Goal: Task Accomplishment & Management: Manage account settings

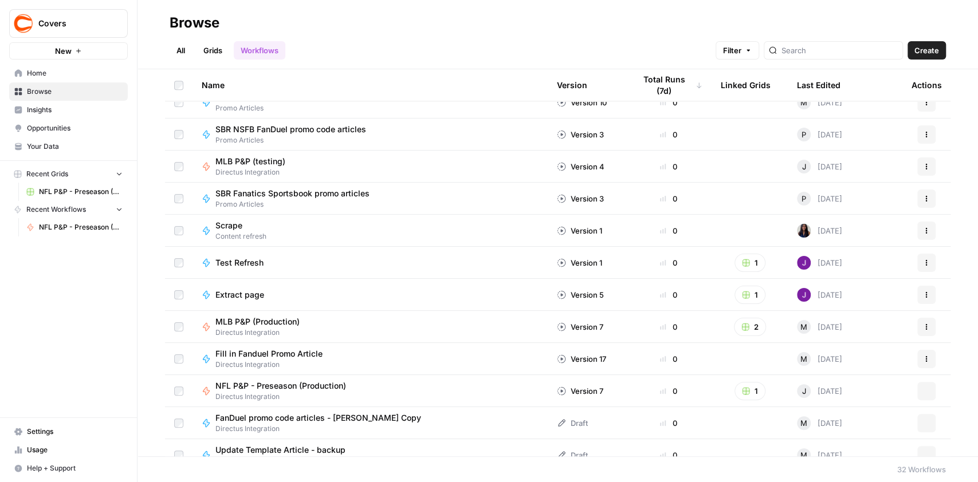
scroll to position [671, 0]
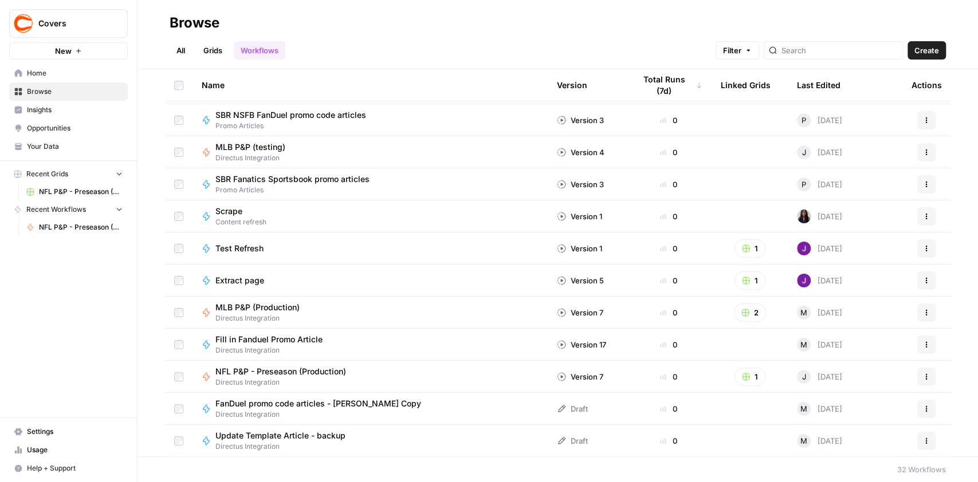
click at [333, 309] on div "MLB P&P (Production) Directus Integration" at bounding box center [370, 313] width 337 height 22
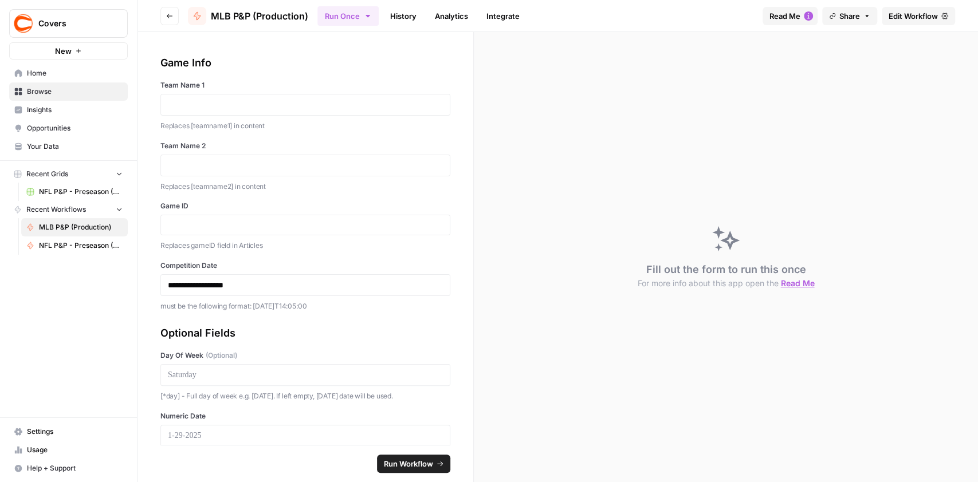
click at [251, 16] on span "MLB P&P (Production)" at bounding box center [259, 16] width 97 height 14
click at [239, 15] on span "MLB P&P (Production)" at bounding box center [259, 16] width 97 height 14
click at [927, 16] on span "Edit Workflow" at bounding box center [912, 15] width 49 height 11
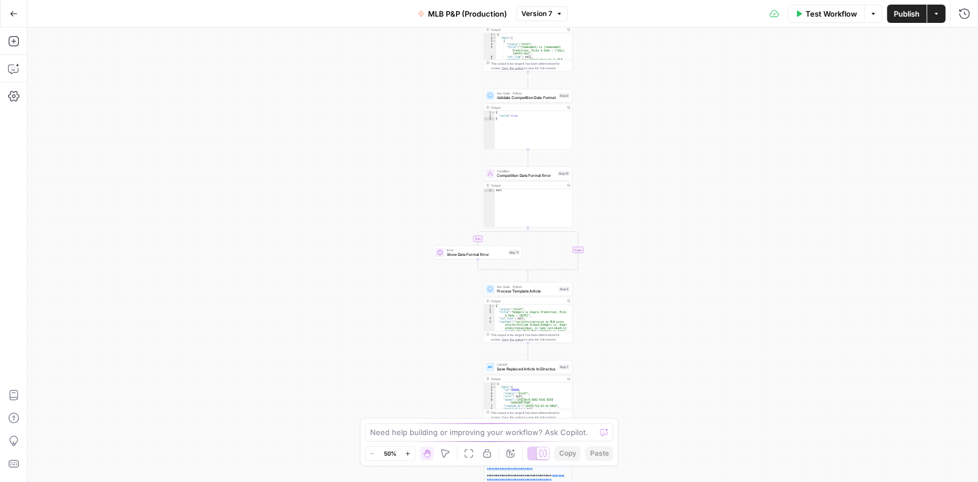
click at [449, 11] on span "MLB P&P (Production)" at bounding box center [467, 13] width 79 height 11
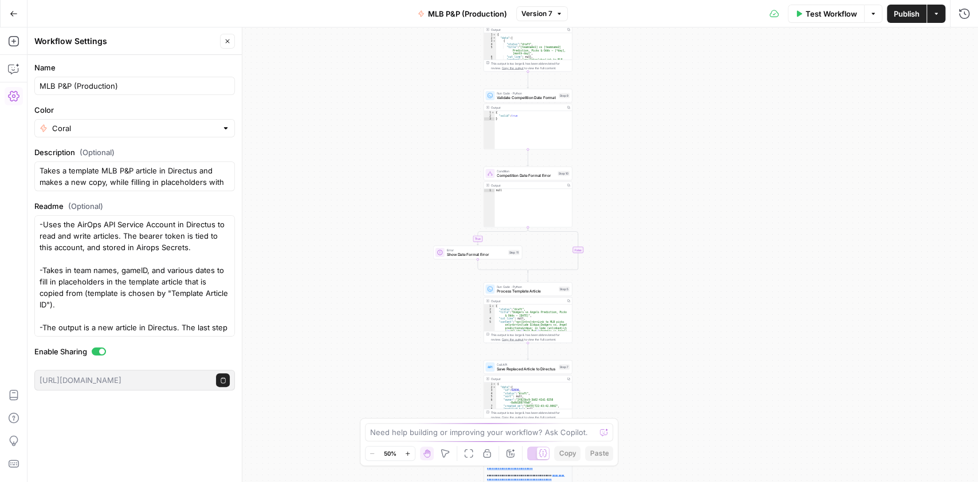
click at [461, 14] on span "MLB P&P (Production)" at bounding box center [467, 13] width 79 height 11
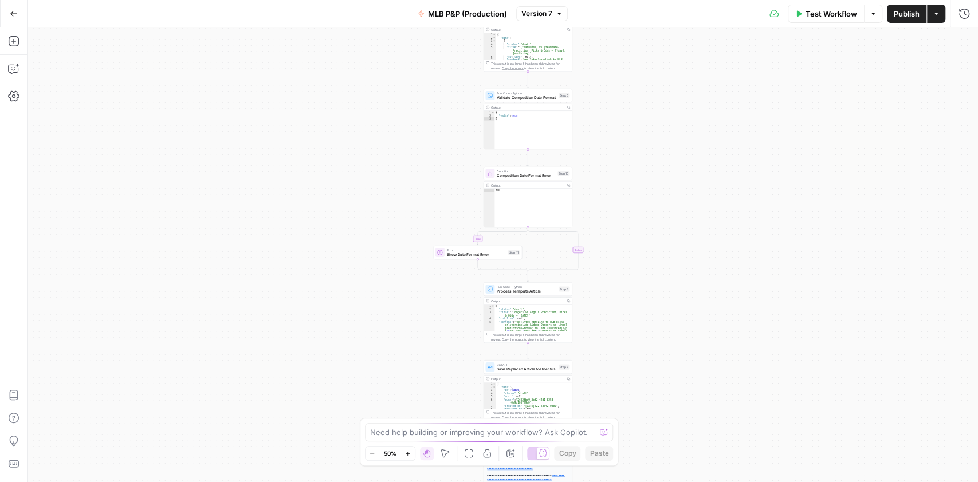
click at [461, 14] on span "MLB P&P (Production)" at bounding box center [467, 13] width 79 height 11
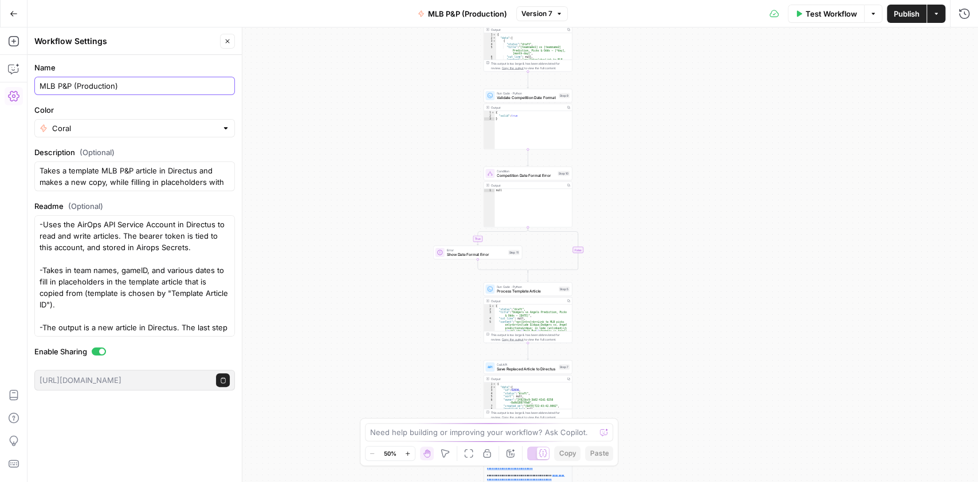
click at [71, 85] on input "MLB P&P (Production)" at bounding box center [135, 85] width 190 height 11
type input "MLB P&P BETMGM (Production)"
click at [897, 10] on span "Publish" at bounding box center [906, 13] width 26 height 11
click at [11, 11] on icon "button" at bounding box center [14, 14] width 8 height 8
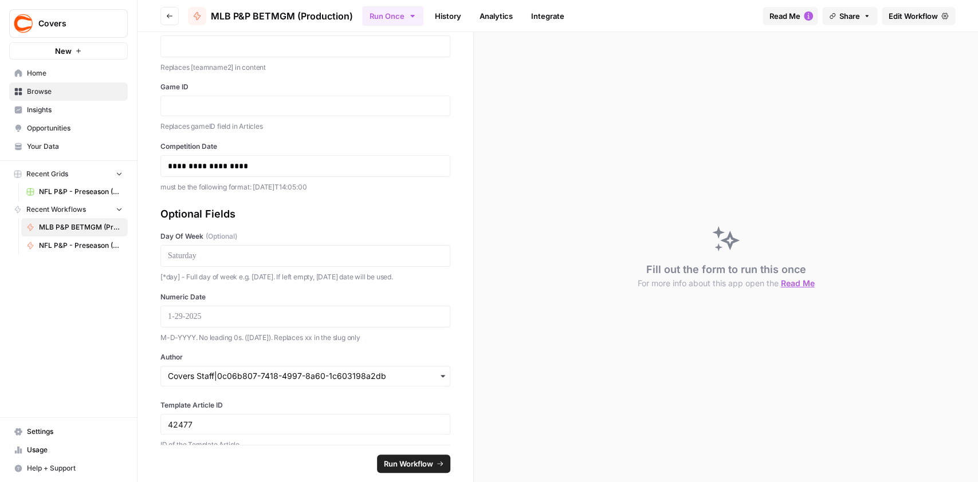
scroll to position [137, 0]
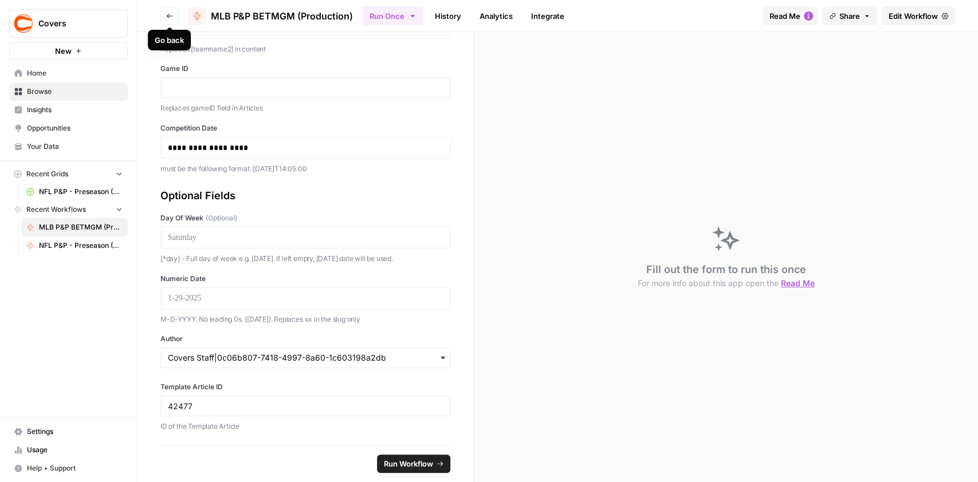
click at [167, 14] on icon "button" at bounding box center [169, 16] width 7 height 7
click at [40, 90] on span "Browse" at bounding box center [75, 91] width 96 height 10
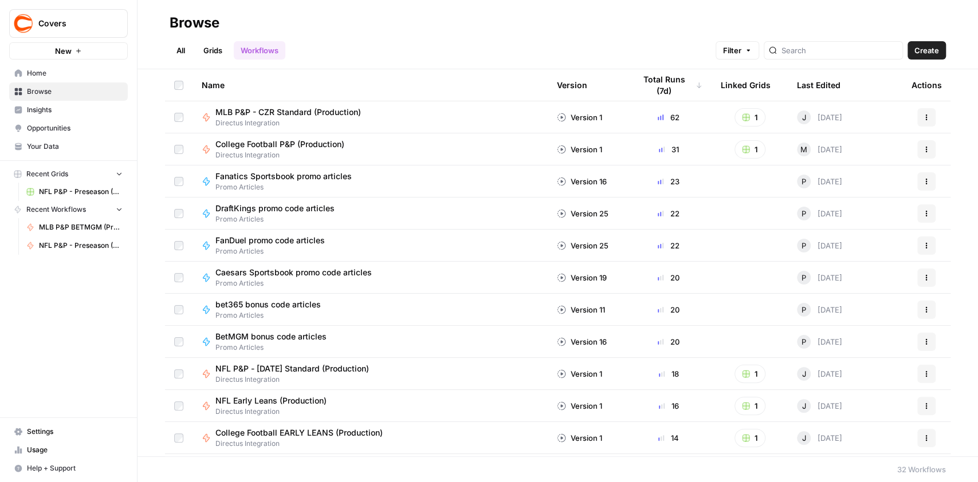
click at [218, 49] on link "Grids" at bounding box center [212, 50] width 33 height 18
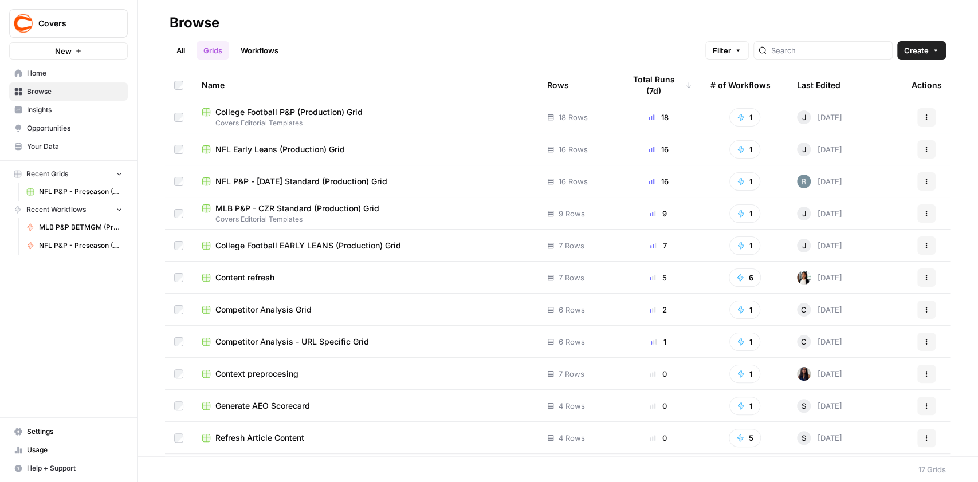
click at [269, 51] on link "Workflows" at bounding box center [260, 50] width 52 height 18
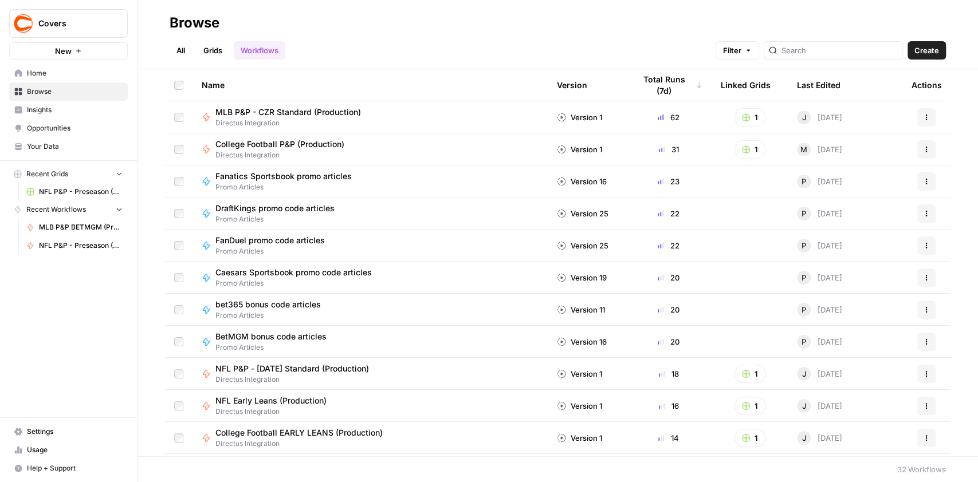
click at [212, 46] on link "Grids" at bounding box center [212, 50] width 33 height 18
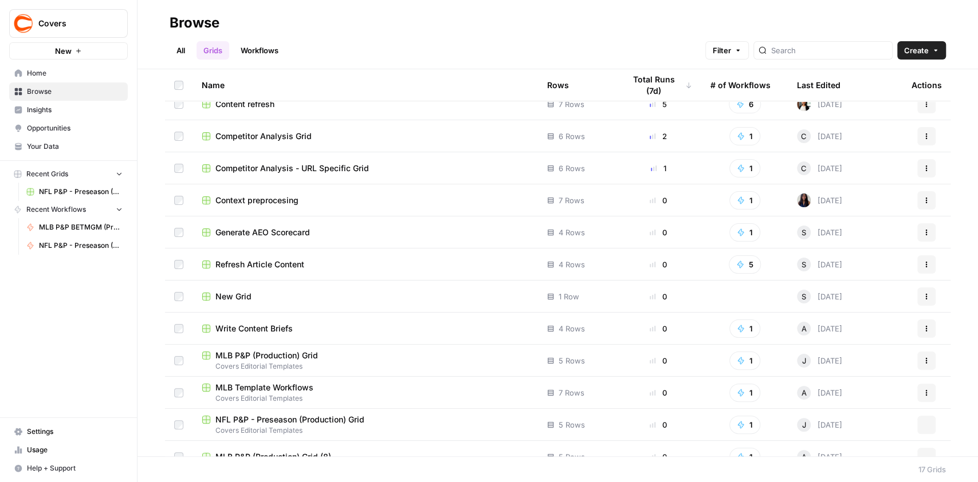
scroll to position [190, 0]
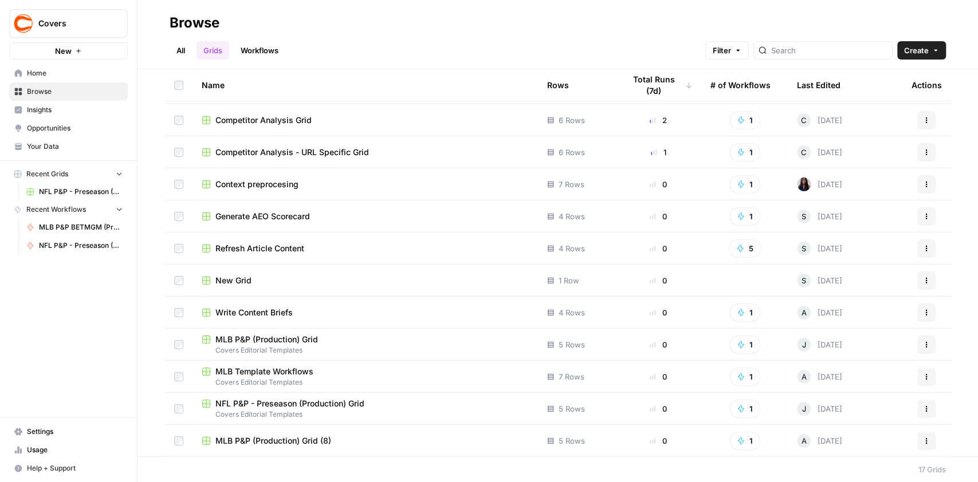
click at [923, 346] on icon "button" at bounding box center [926, 344] width 7 height 7
click at [832, 438] on span "Delete" at bounding box center [863, 438] width 92 height 11
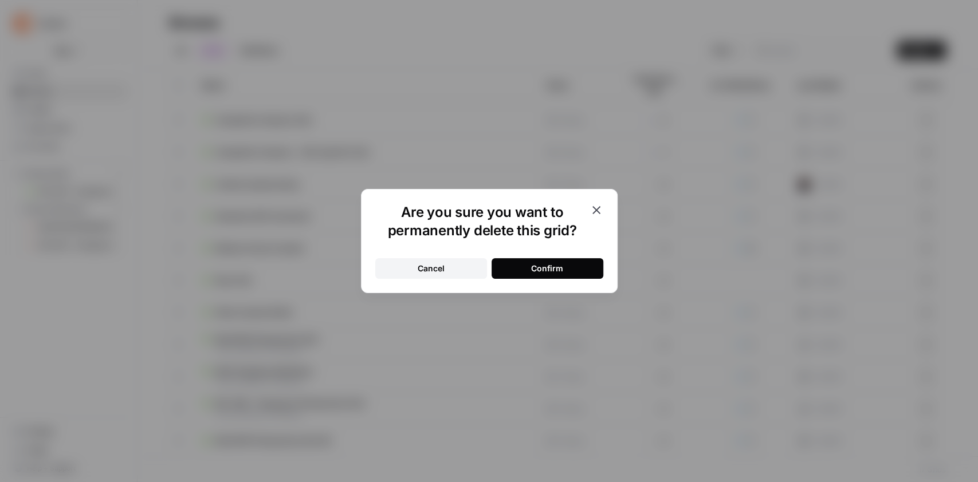
click at [574, 266] on button "Confirm" at bounding box center [547, 268] width 112 height 21
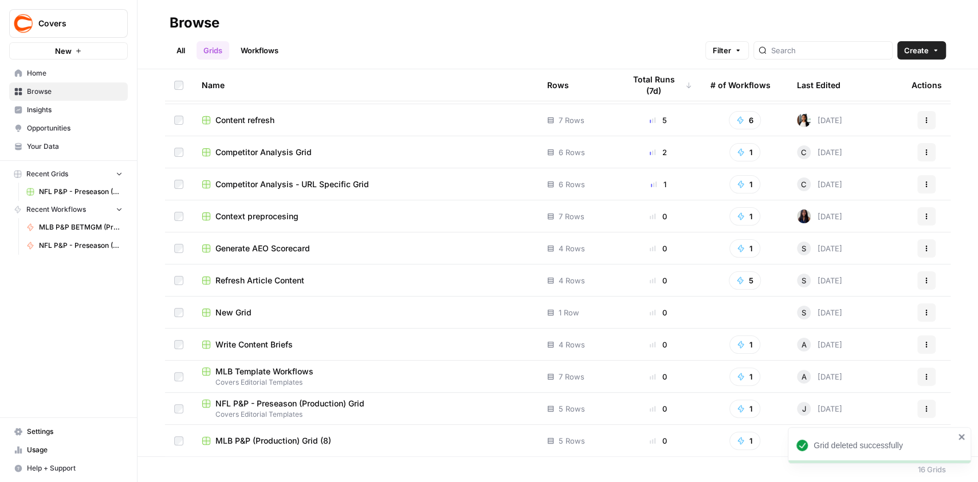
click at [260, 47] on link "Workflows" at bounding box center [260, 50] width 52 height 18
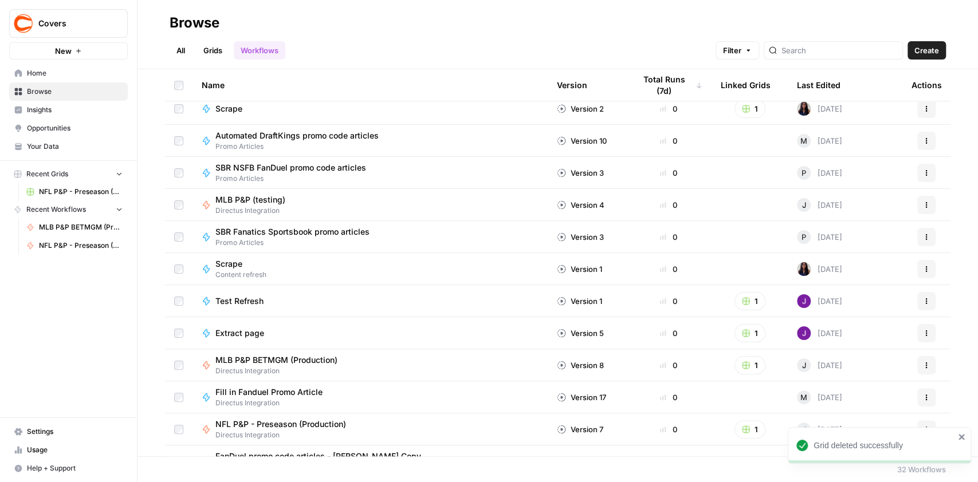
scroll to position [671, 0]
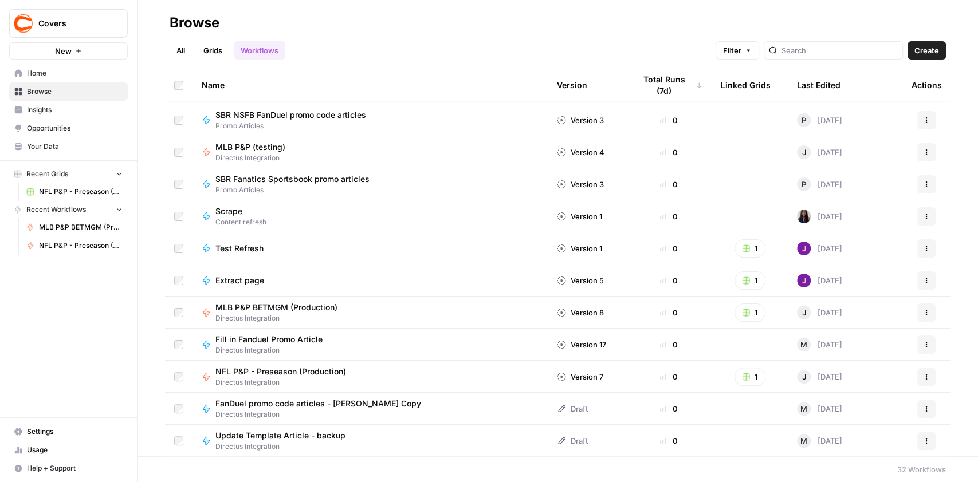
click at [321, 309] on span "MLB P&P BETMGM (Production)" at bounding box center [276, 307] width 122 height 11
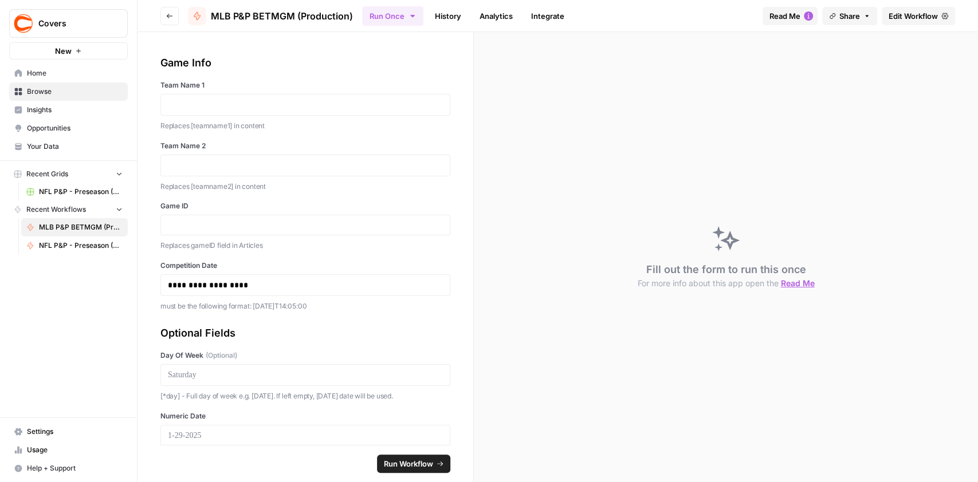
click at [412, 15] on icon "button" at bounding box center [412, 16] width 4 height 2
click at [452, 85] on span "Run this Workflow in bulk in a Grid" at bounding box center [450, 87] width 110 height 10
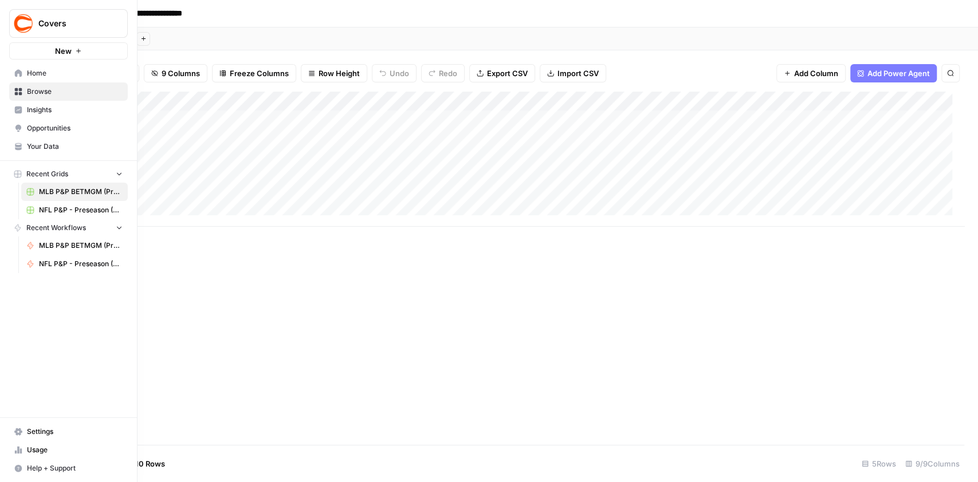
click at [17, 72] on icon at bounding box center [18, 72] width 7 height 7
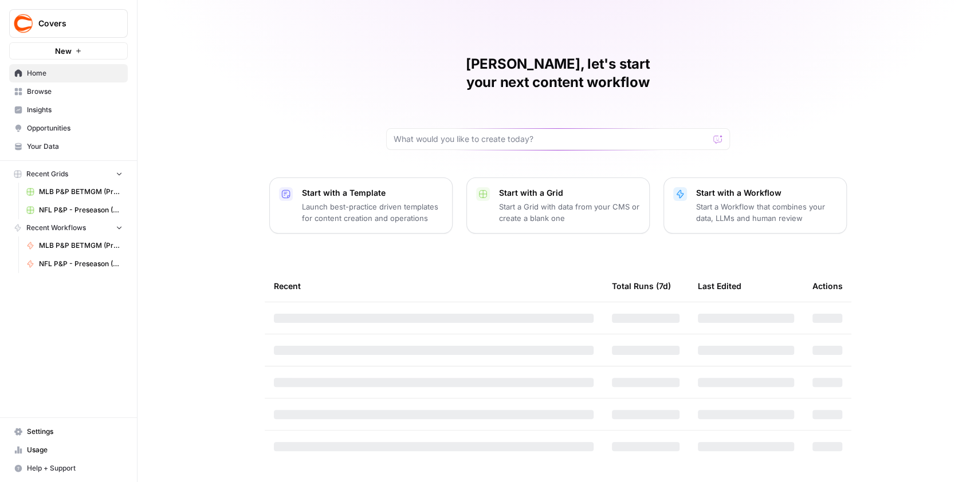
click at [41, 92] on span "Browse" at bounding box center [75, 91] width 96 height 10
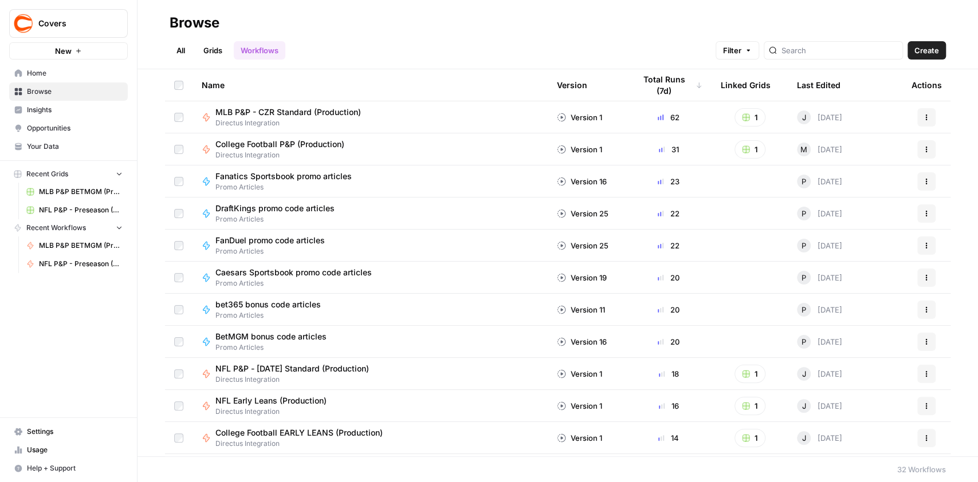
click at [216, 49] on link "Grids" at bounding box center [212, 50] width 33 height 18
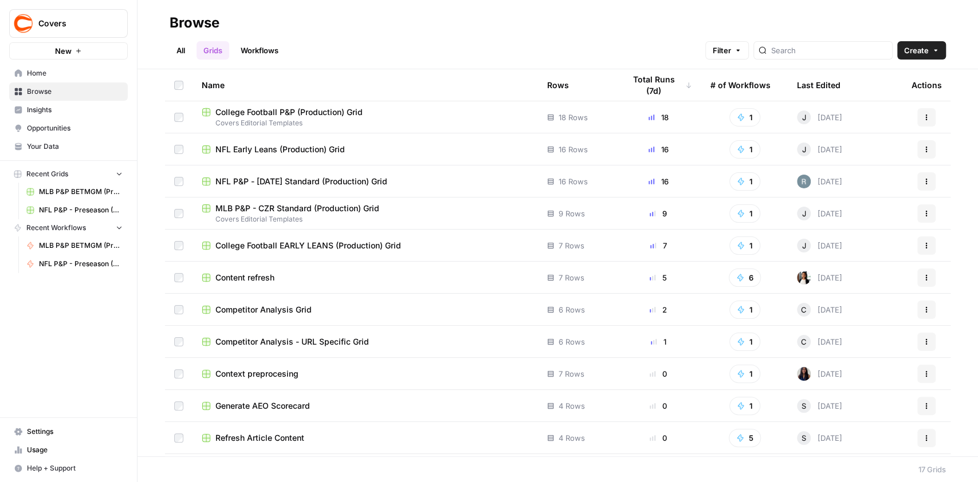
scroll to position [190, 0]
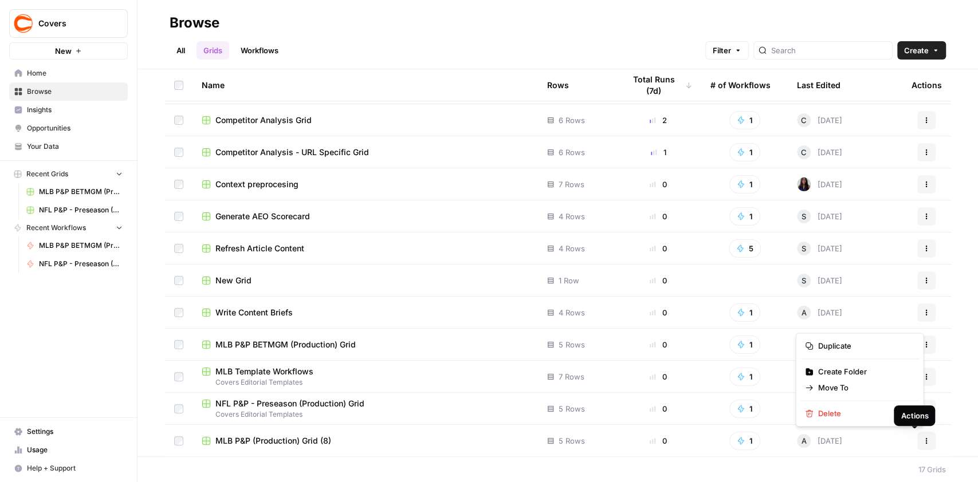
click at [919, 443] on button "Actions" at bounding box center [926, 441] width 18 height 18
click at [854, 412] on span "Delete" at bounding box center [863, 413] width 92 height 11
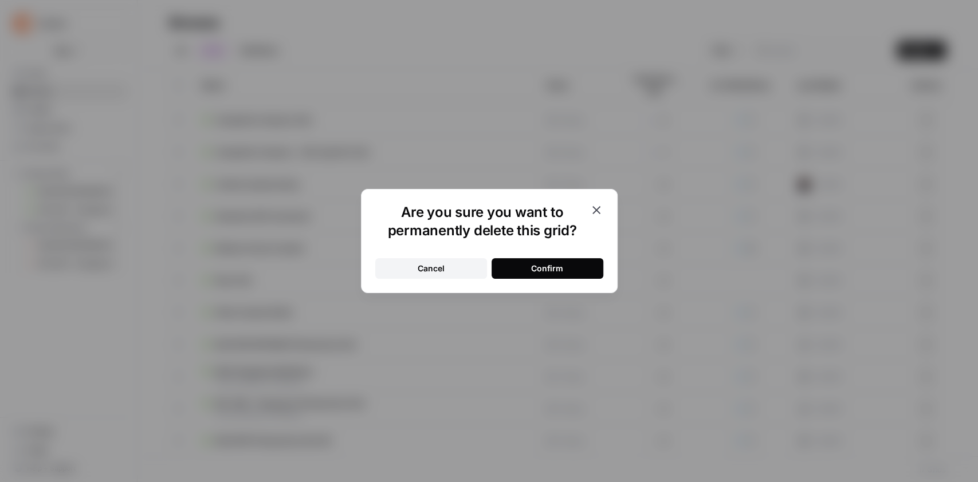
click at [564, 268] on button "Confirm" at bounding box center [547, 268] width 112 height 21
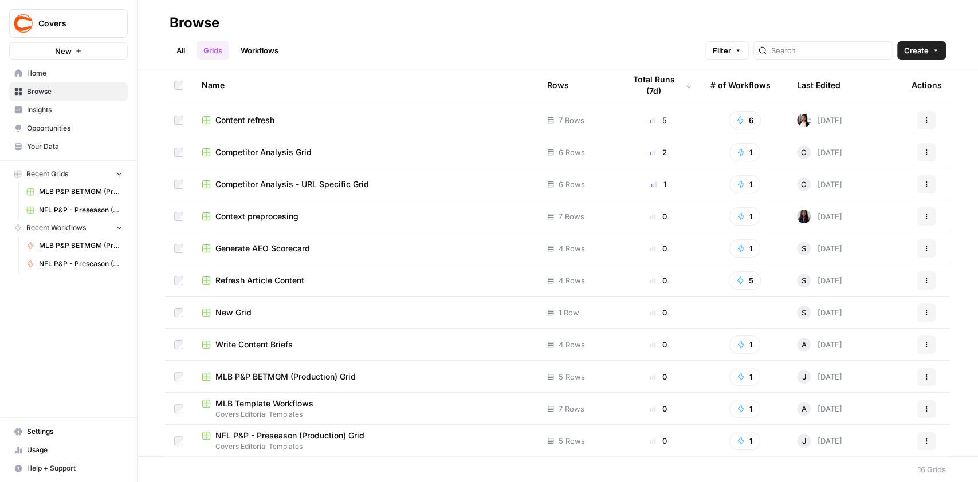
click at [308, 380] on span "MLB P&P BETMGM (Production) Grid" at bounding box center [285, 376] width 140 height 11
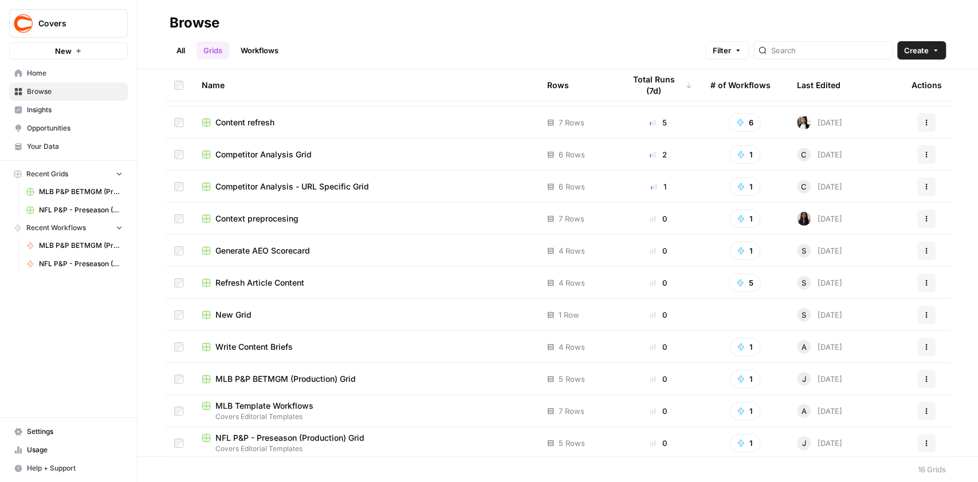
scroll to position [157, 0]
